Goal: Information Seeking & Learning: Learn about a topic

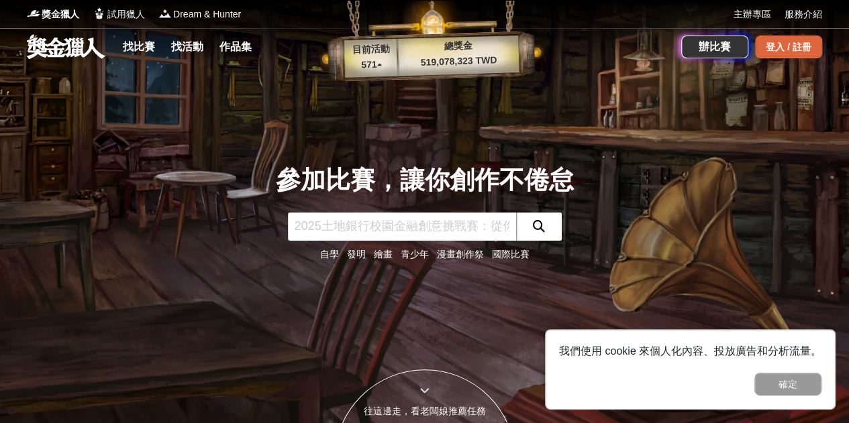
click at [772, 41] on div "登入 / 註冊" at bounding box center [788, 47] width 67 height 23
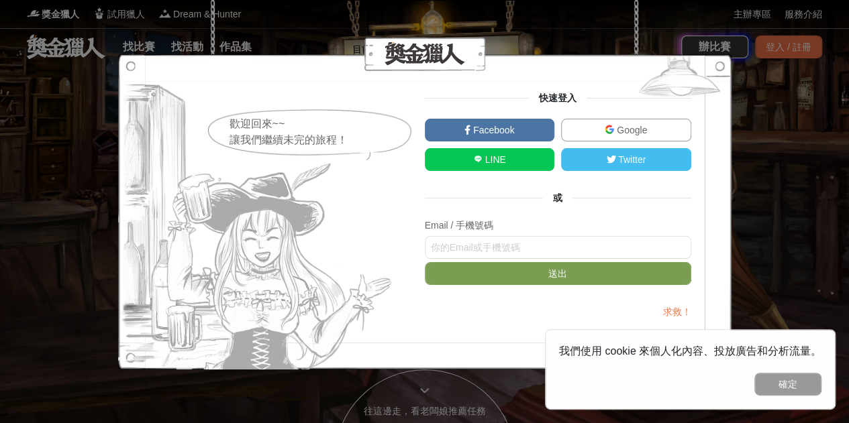
click at [585, 119] on link "Google" at bounding box center [626, 130] width 130 height 23
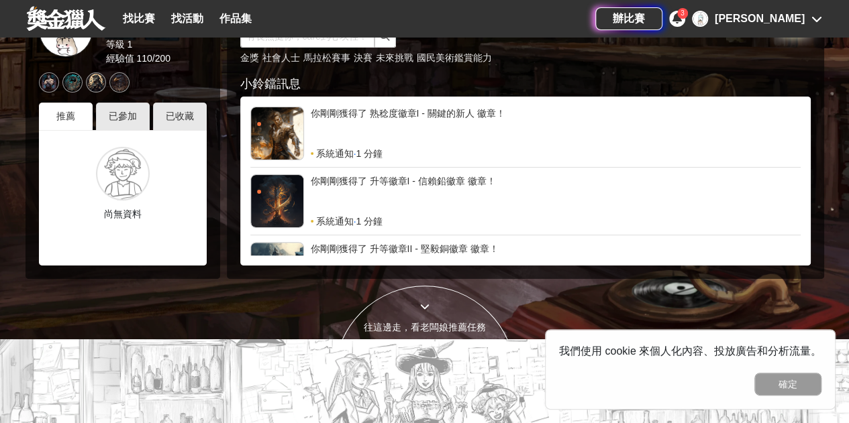
click at [682, 19] on icon at bounding box center [676, 18] width 9 height 11
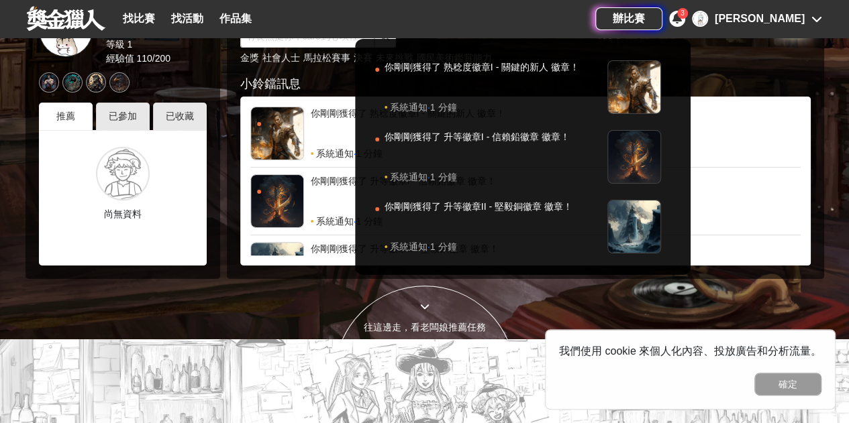
click at [561, 296] on div at bounding box center [424, 211] width 849 height 423
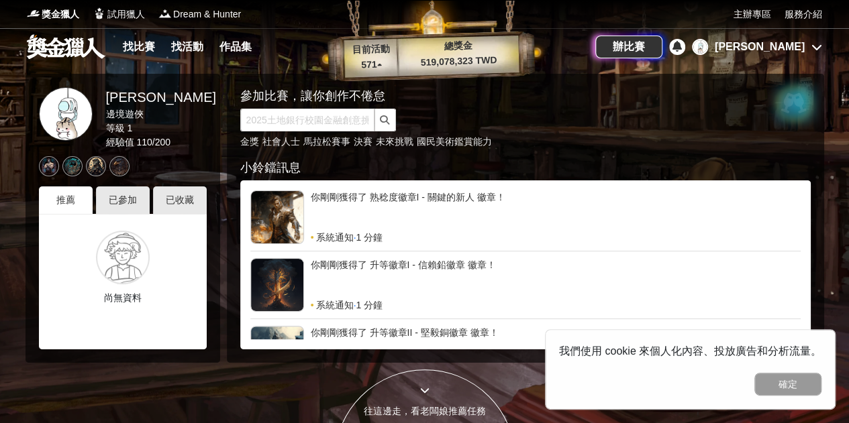
scroll to position [1, 0]
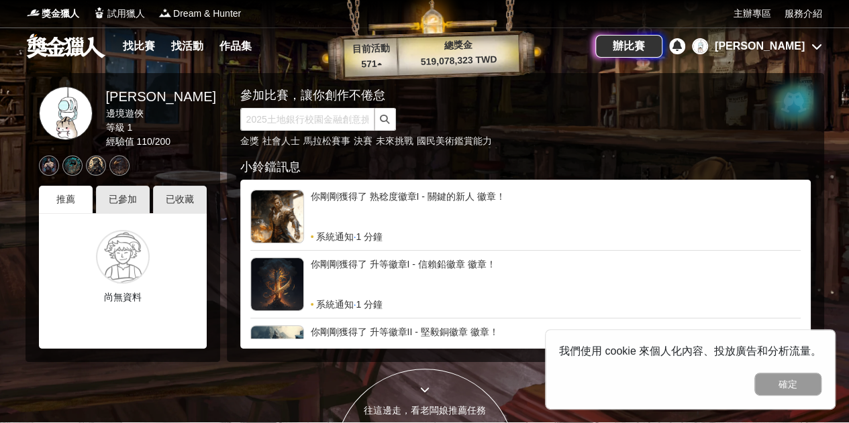
click at [780, 45] on div "[PERSON_NAME]" at bounding box center [759, 46] width 90 height 16
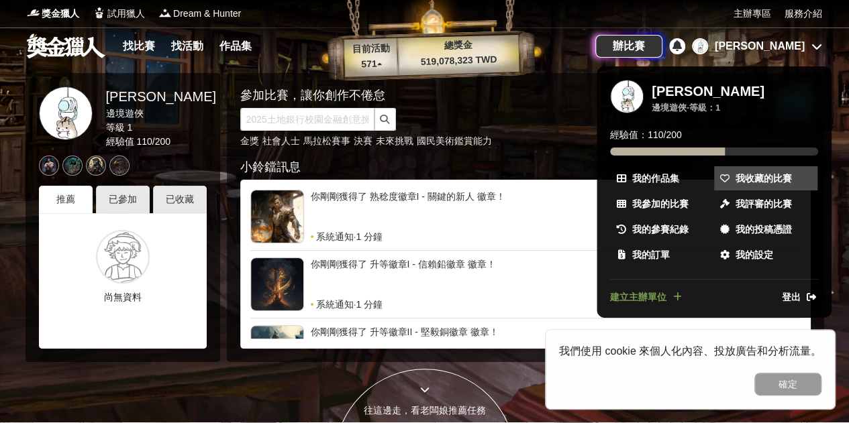
click at [738, 178] on span "我收藏的比賽" at bounding box center [763, 179] width 56 height 14
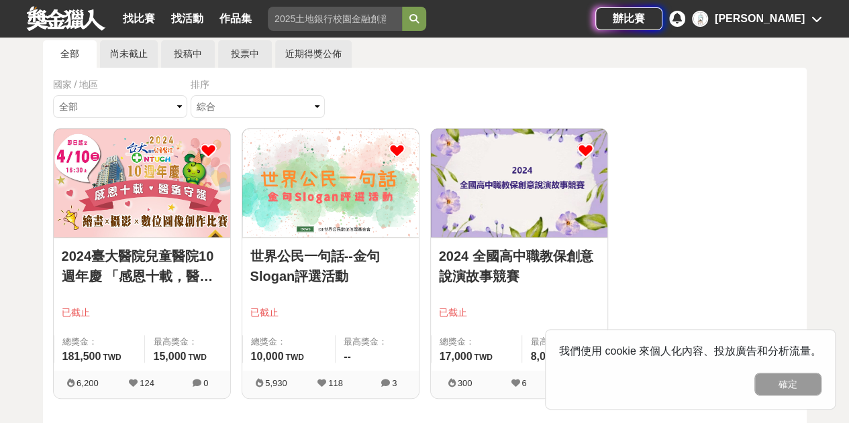
scroll to position [89, 0]
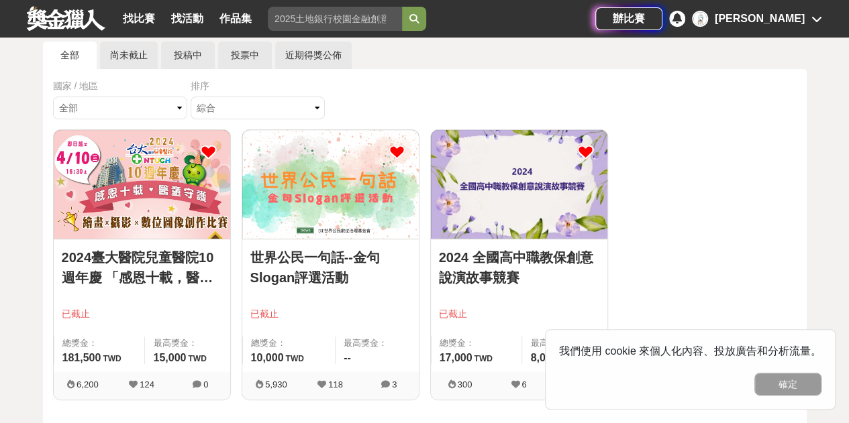
click at [535, 219] on img at bounding box center [519, 184] width 176 height 109
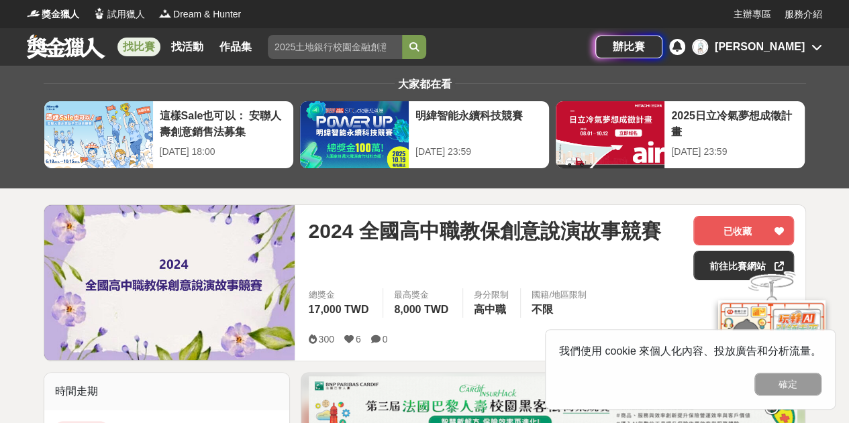
click at [68, 43] on link at bounding box center [65, 46] width 81 height 25
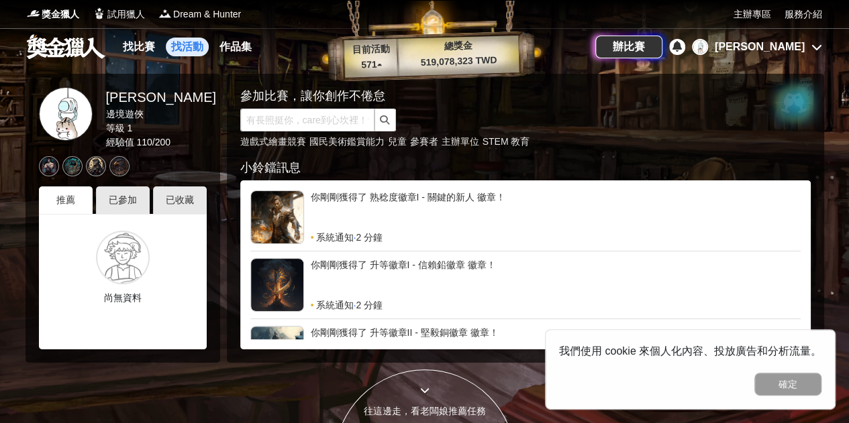
click at [186, 50] on link "找活動" at bounding box center [187, 47] width 43 height 19
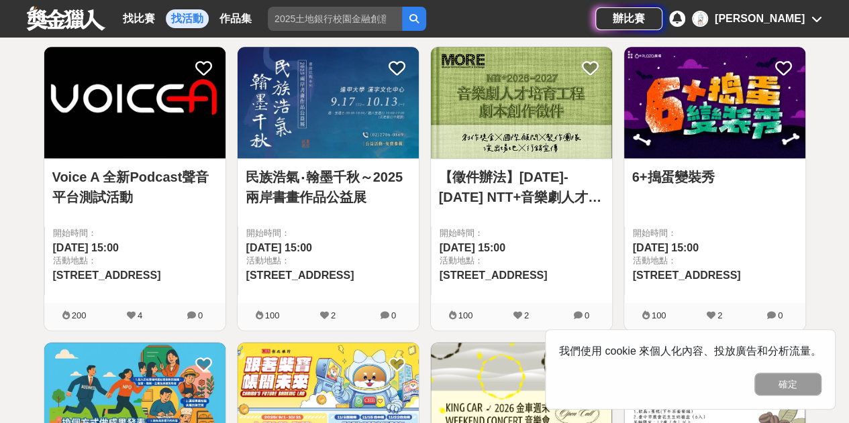
scroll to position [543, 0]
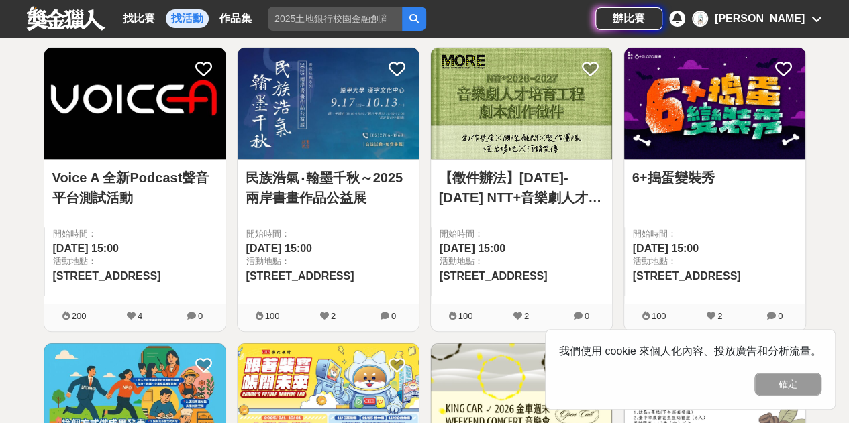
click at [523, 168] on link "【徵件辦法】[DATE]-[DATE] NTT+音樂劇人才培育工程｜ 即日起收件至[DATE]" at bounding box center [521, 188] width 165 height 40
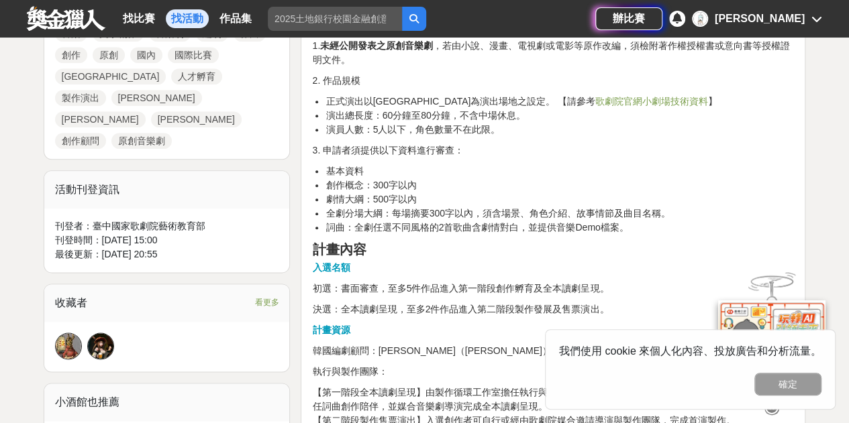
scroll to position [687, 0]
click at [146, 15] on link "找比賽" at bounding box center [138, 18] width 43 height 19
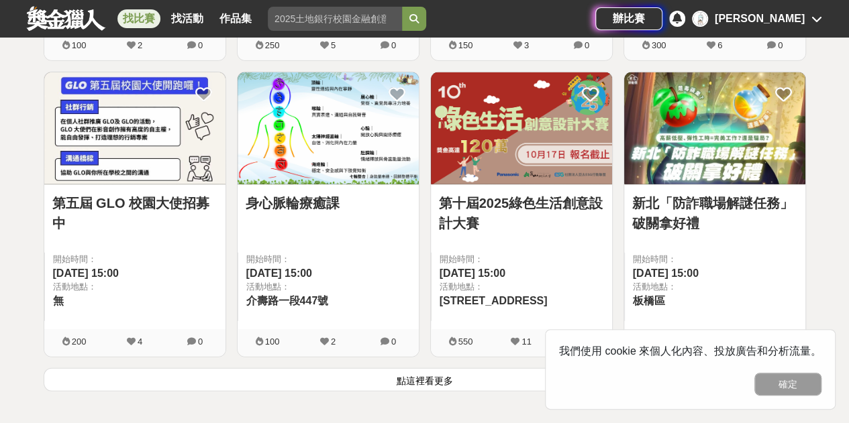
scroll to position [1702, 0]
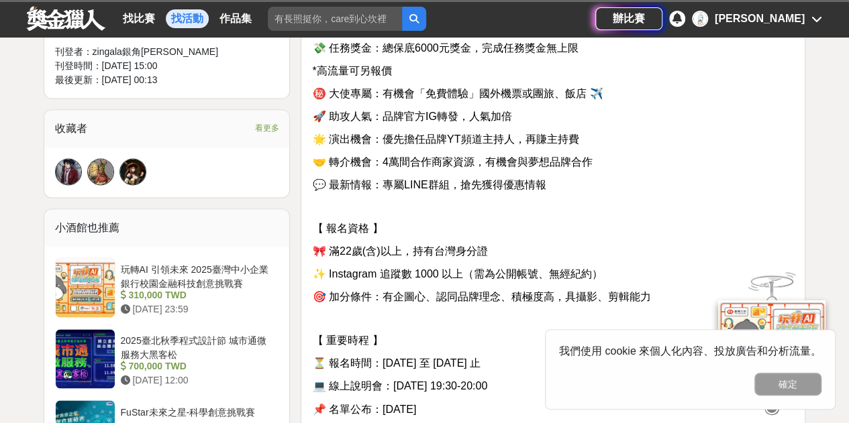
scroll to position [862, 0]
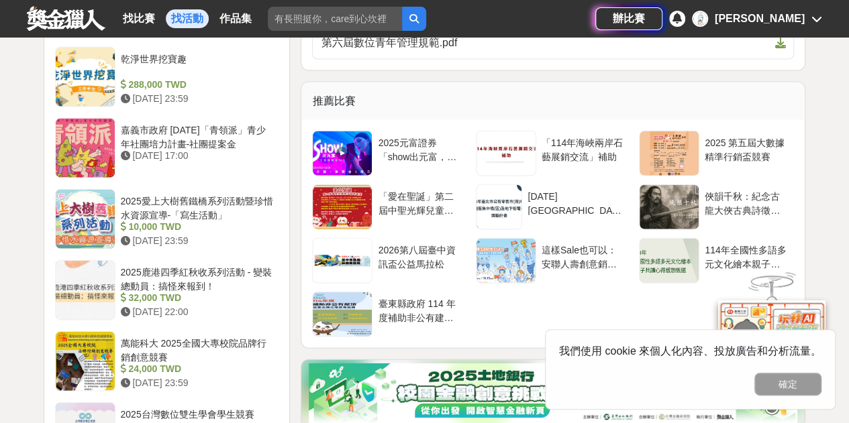
scroll to position [1428, 0]
click at [404, 189] on div "「愛在聖誕」第二屆中聖光輝兒童文學繪本比賽" at bounding box center [420, 201] width 84 height 25
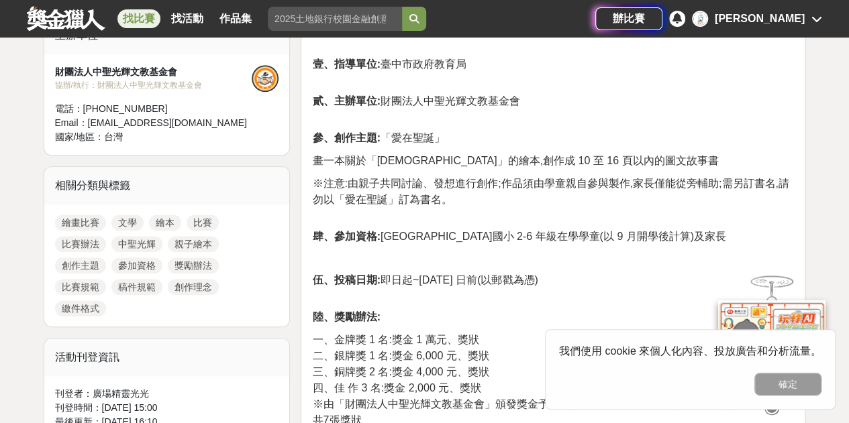
scroll to position [515, 0]
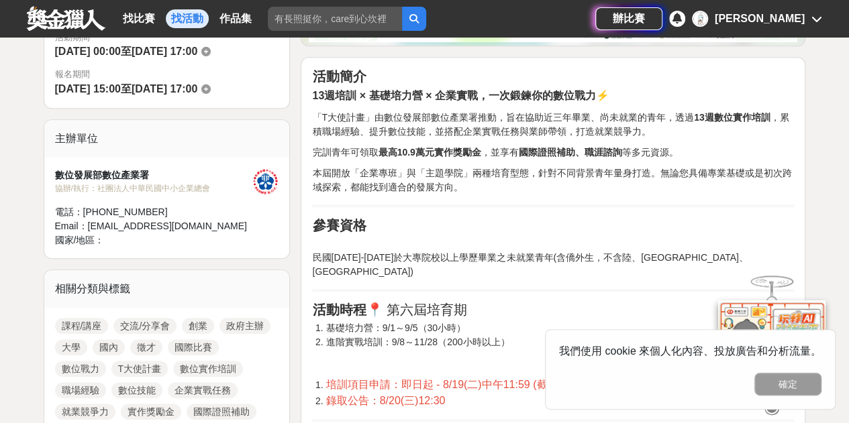
scroll to position [393, 0]
